Goal: Task Accomplishment & Management: Manage account settings

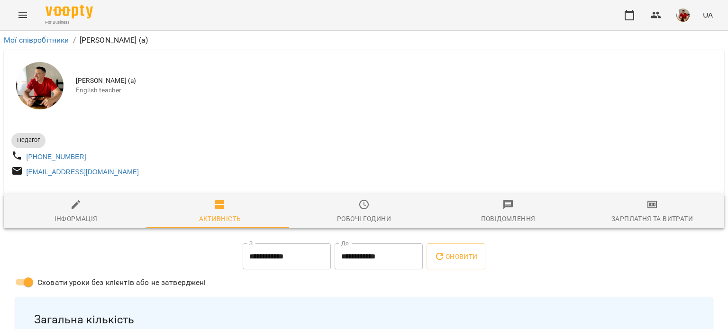
drag, startPoint x: 719, startPoint y: 55, endPoint x: 726, endPoint y: 53, distance: 7.0
click at [634, 9] on button "button" at bounding box center [629, 15] width 23 height 23
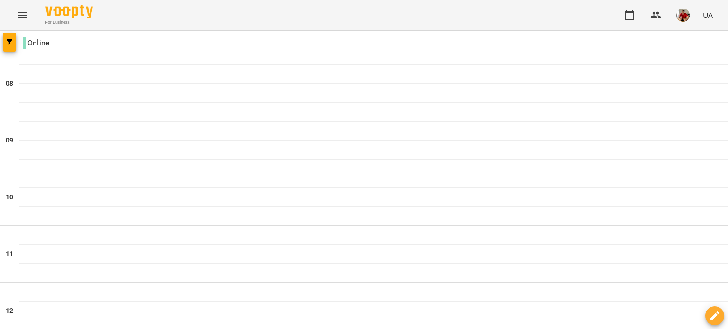
scroll to position [642, 0]
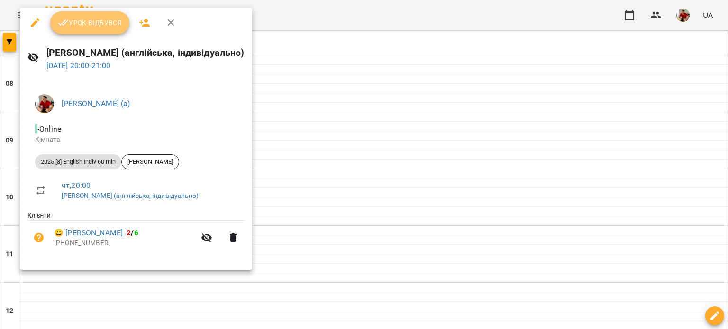
click at [84, 18] on span "Урок відбувся" at bounding box center [90, 22] width 64 height 11
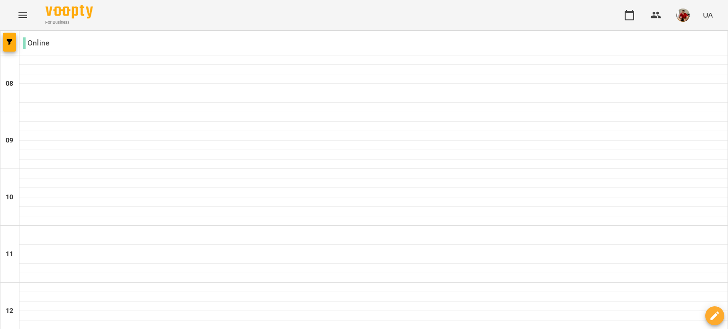
scroll to position [642, 0]
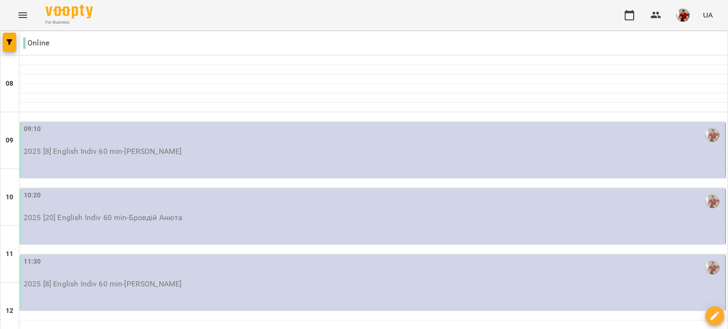
scroll to position [0, 0]
